Goal: Information Seeking & Learning: Find specific fact

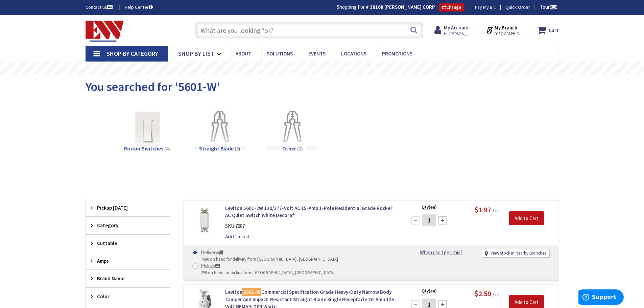
click at [236, 28] on input "text" at bounding box center [309, 30] width 228 height 17
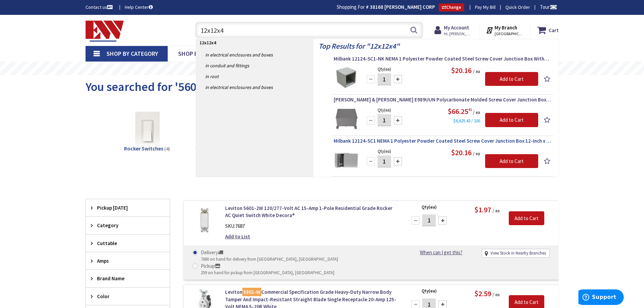
type input "12x12x4"
click at [420, 141] on span "Milbank 12124-SC1 NEMA 1 Polyester Powder Coated Steel Screw Cover Junction Box…" at bounding box center [443, 141] width 218 height 7
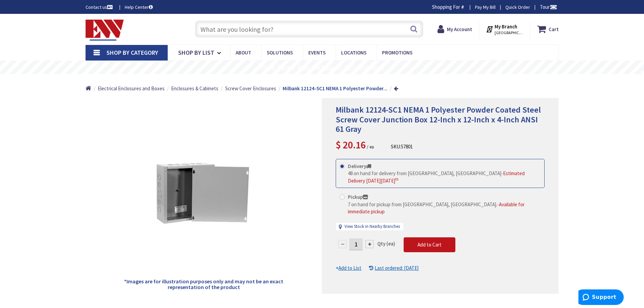
type input "[GEOGRAPHIC_DATA], [GEOGRAPHIC_DATA]"
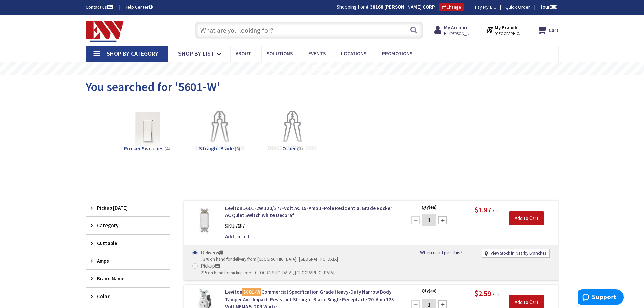
drag, startPoint x: 248, startPoint y: 35, endPoint x: 235, endPoint y: 37, distance: 12.6
click at [248, 33] on input "text" at bounding box center [309, 30] width 228 height 17
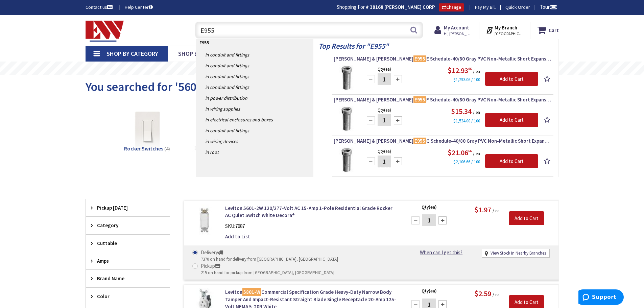
type input "E955G"
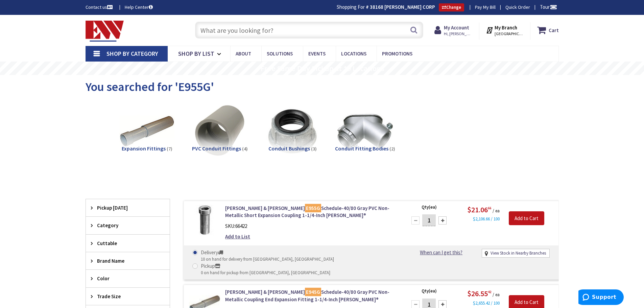
drag, startPoint x: 284, startPoint y: 29, endPoint x: 273, endPoint y: 32, distance: 11.3
click at [283, 30] on input "text" at bounding box center [309, 30] width 228 height 17
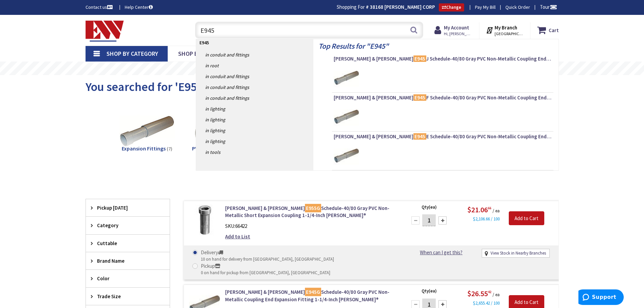
type input "E945G"
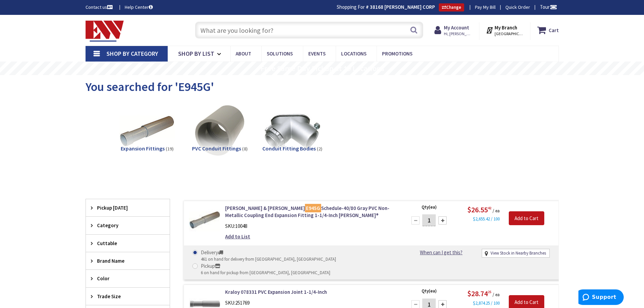
drag, startPoint x: 225, startPoint y: 34, endPoint x: 218, endPoint y: 34, distance: 6.8
click at [223, 34] on input "text" at bounding box center [309, 30] width 228 height 17
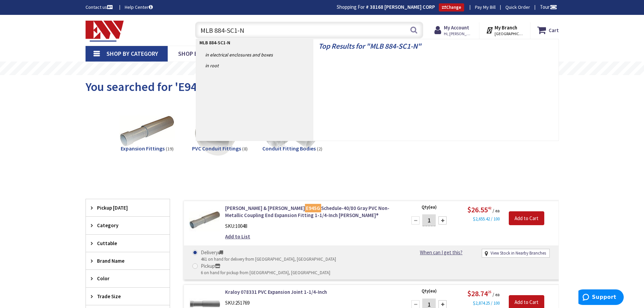
type input "MLB 884-SC1-NK"
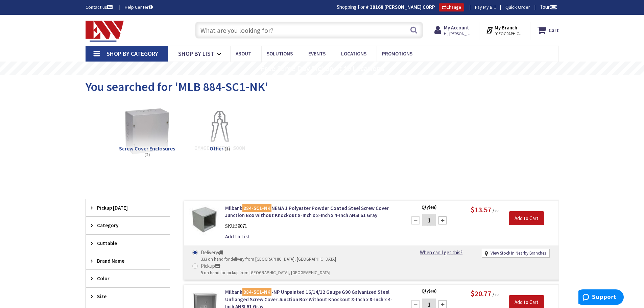
click at [263, 30] on input "text" at bounding box center [309, 30] width 228 height 17
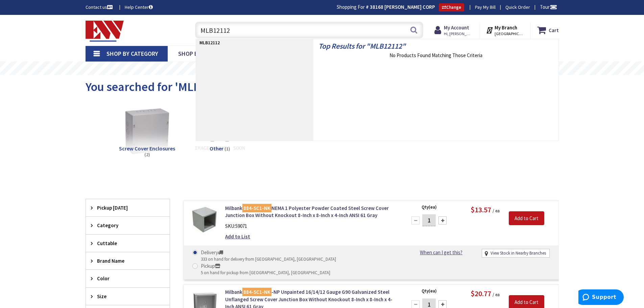
type input "MLB121124"
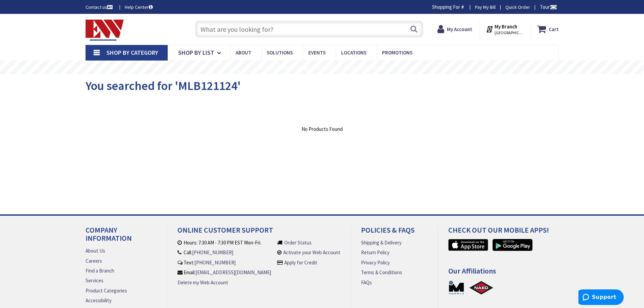
click at [240, 35] on input "text" at bounding box center [309, 29] width 228 height 17
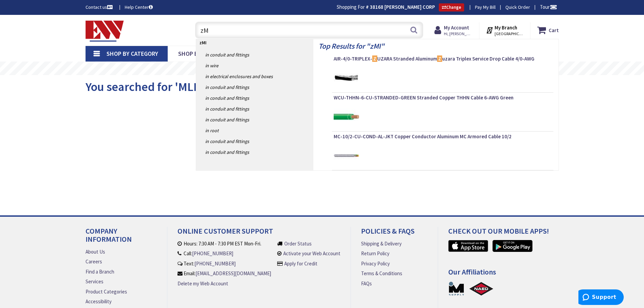
type input "z"
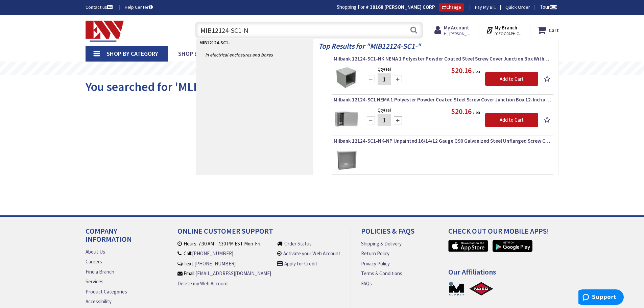
type input "MIB12124-SC1-NK"
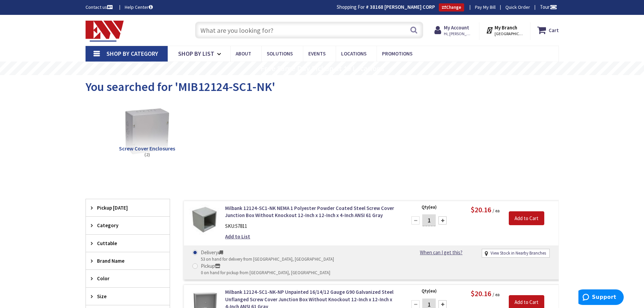
click at [309, 34] on input "text" at bounding box center [309, 30] width 228 height 17
click at [309, 30] on input "text" at bounding box center [309, 30] width 228 height 17
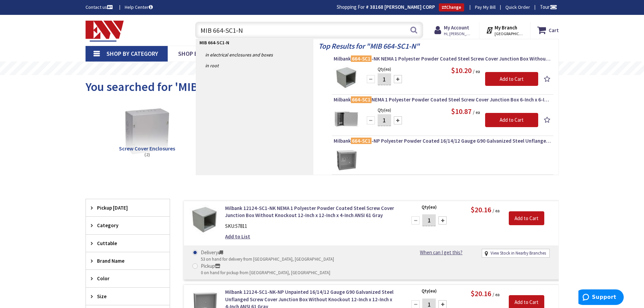
type input "MIB 664-SC1-NK"
